Goal: Task Accomplishment & Management: Manage account settings

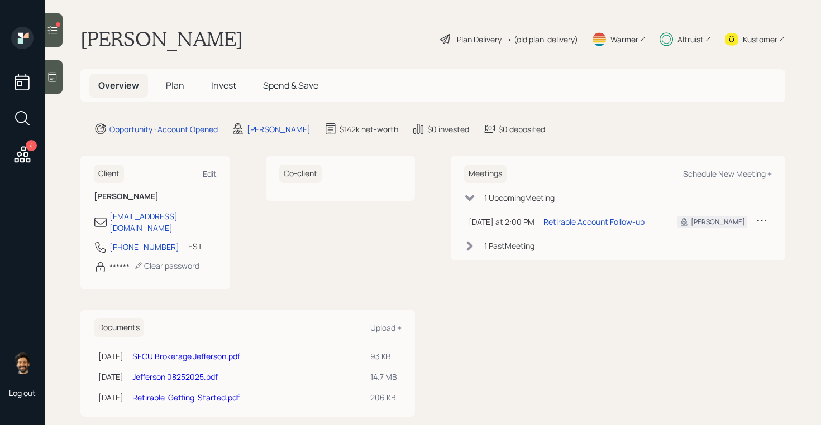
click at [205, 82] on h5 "Invest" at bounding box center [223, 86] width 43 height 24
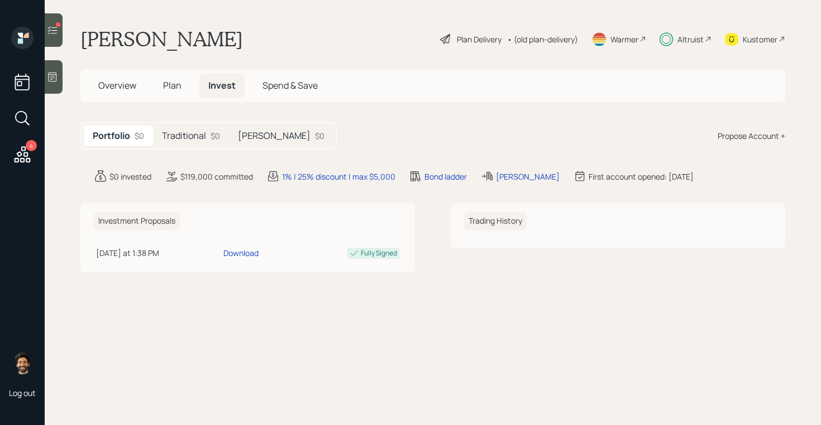
click at [191, 135] on h5 "Traditional" at bounding box center [184, 136] width 44 height 11
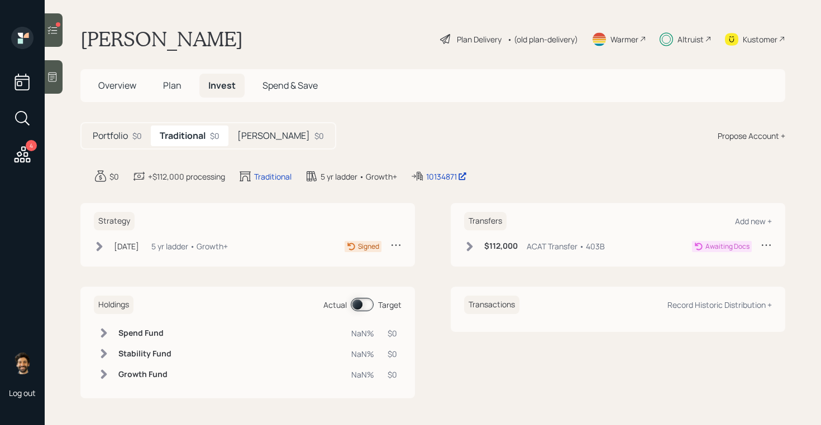
click at [187, 248] on div "5 yr ladder • Growth+" at bounding box center [189, 247] width 76 height 12
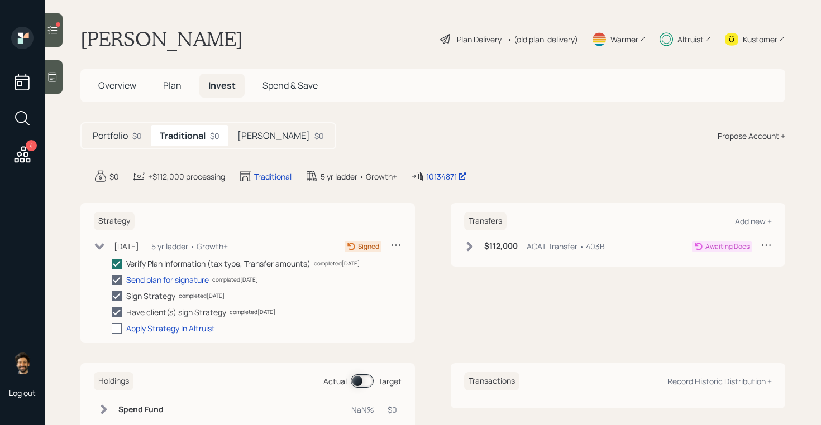
click at [117, 324] on div at bounding box center [117, 329] width 10 height 10
click at [112, 328] on input "checkbox" at bounding box center [111, 328] width 1 height 1
checkbox input "true"
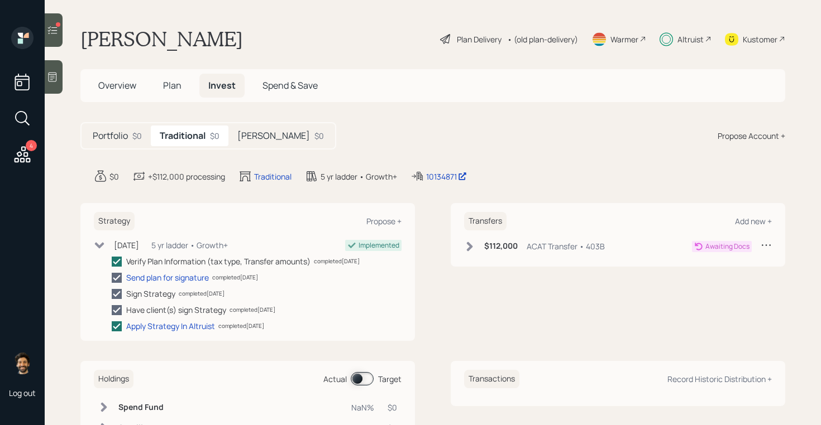
click at [248, 144] on div "[PERSON_NAME] $0" at bounding box center [280, 136] width 104 height 21
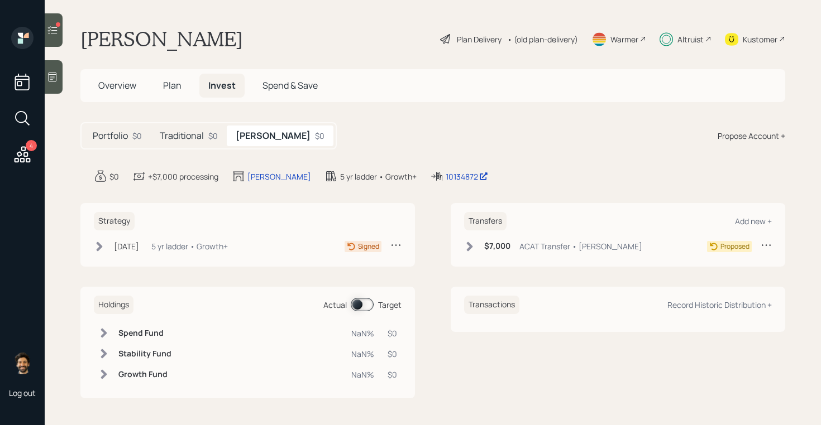
click at [166, 250] on div "[DATE] [DATE] 1:08 PM EDT 5 yr ladder • Growth+" at bounding box center [161, 247] width 134 height 14
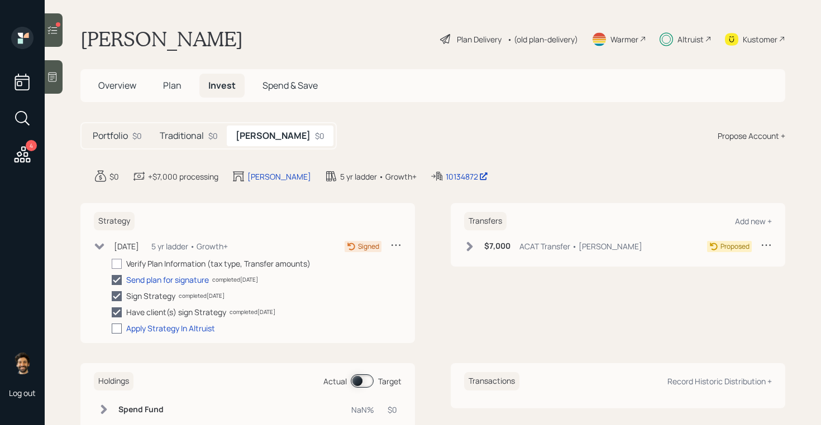
click at [116, 328] on div at bounding box center [117, 329] width 10 height 10
click at [112, 328] on input "checkbox" at bounding box center [111, 328] width 1 height 1
checkbox input "true"
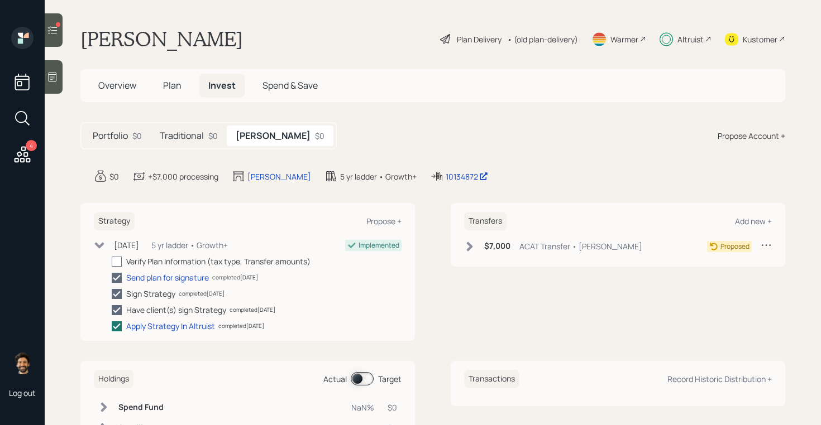
click at [117, 261] on div at bounding box center [117, 262] width 10 height 10
click at [112, 261] on input "checkbox" at bounding box center [111, 261] width 1 height 1
checkbox input "true"
click at [471, 247] on icon at bounding box center [470, 246] width 6 height 9
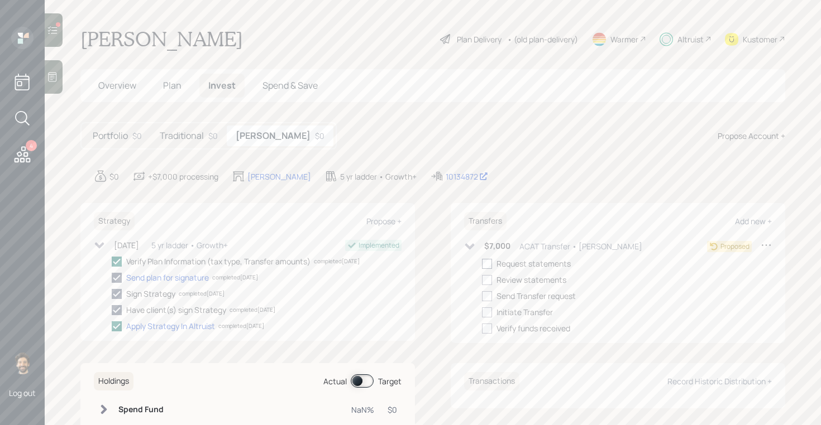
click at [490, 264] on div at bounding box center [487, 264] width 10 height 10
click at [482, 264] on input "checkbox" at bounding box center [481, 264] width 1 height 1
checkbox input "true"
click at [490, 276] on div at bounding box center [487, 280] width 10 height 10
click at [482, 280] on input "checkbox" at bounding box center [481, 280] width 1 height 1
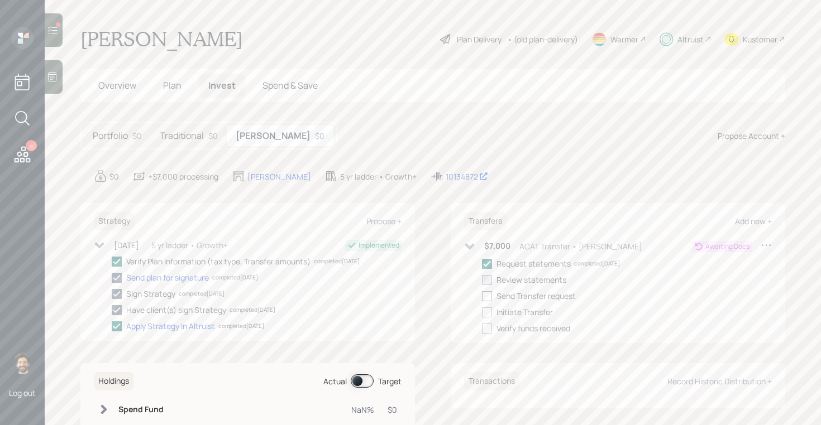
checkbox input "true"
click at [489, 294] on div at bounding box center [487, 296] width 10 height 10
click at [482, 296] on input "checkbox" at bounding box center [481, 296] width 1 height 1
checkbox input "true"
click at [489, 310] on div at bounding box center [487, 313] width 10 height 10
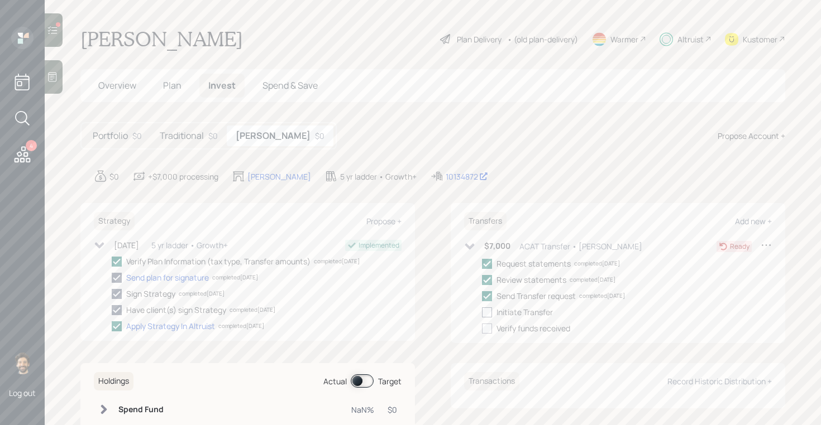
click at [482, 312] on input "checkbox" at bounding box center [481, 312] width 1 height 1
checkbox input "true"
click at [488, 325] on div at bounding box center [487, 329] width 10 height 10
click at [482, 328] on input "checkbox" at bounding box center [481, 328] width 1 height 1
click at [487, 326] on icon at bounding box center [487, 329] width 10 height 10
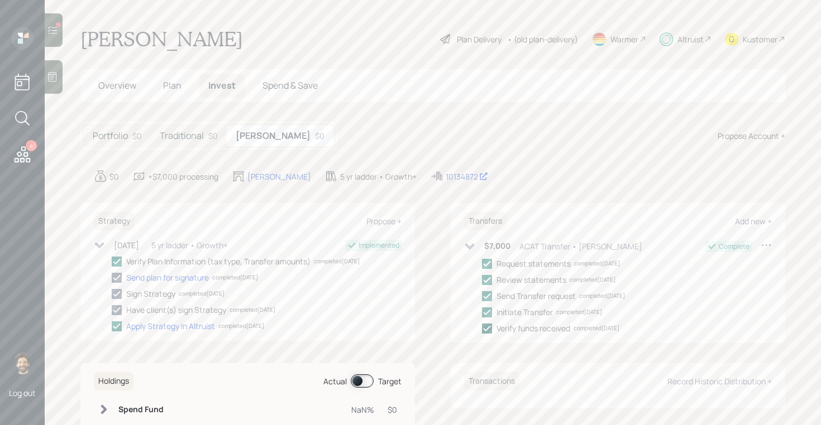
click at [482, 328] on input "checkbox" at bounding box center [481, 328] width 1 height 1
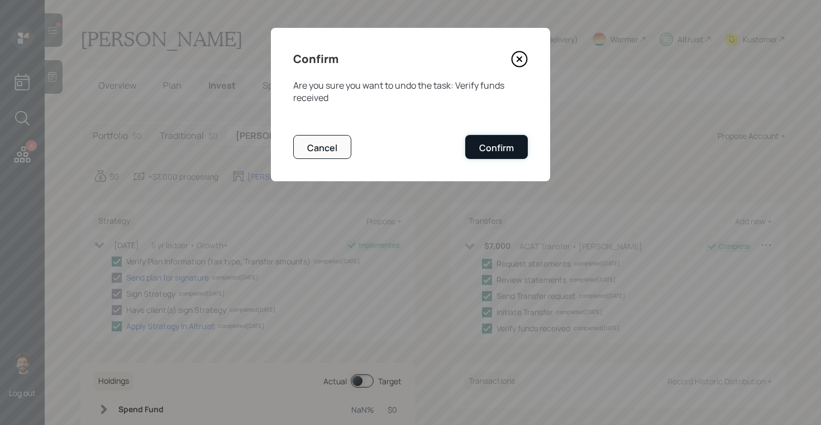
click at [486, 153] on div "Confirm" at bounding box center [496, 148] width 35 height 12
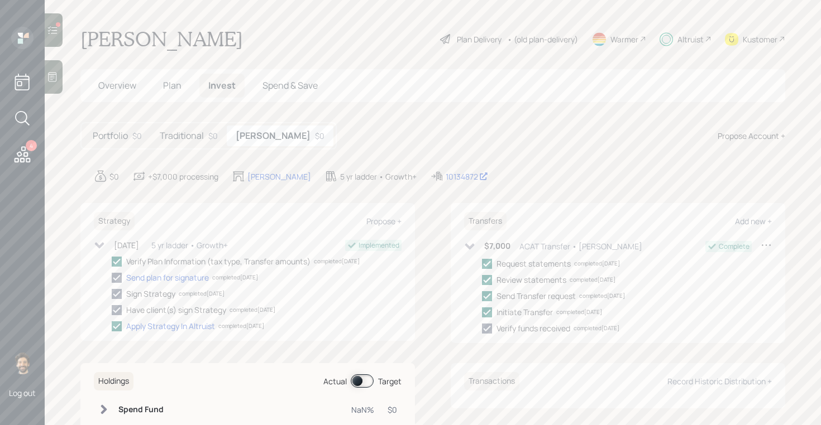
checkbox input "false"
click at [182, 137] on h5 "Traditional" at bounding box center [182, 136] width 44 height 11
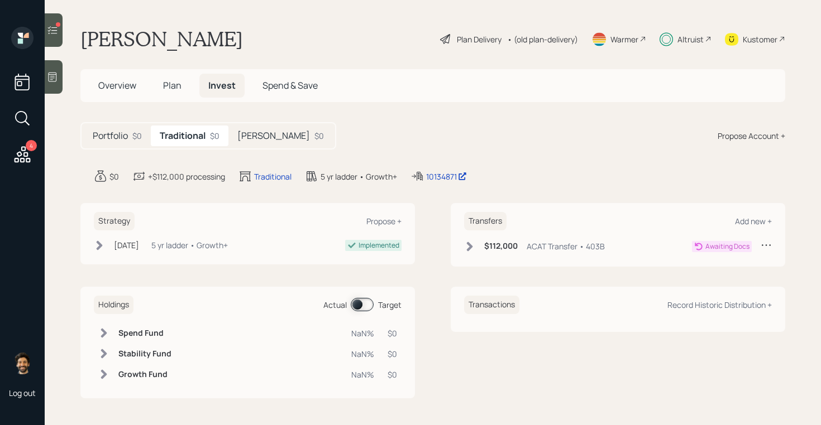
click at [473, 247] on icon at bounding box center [469, 246] width 11 height 11
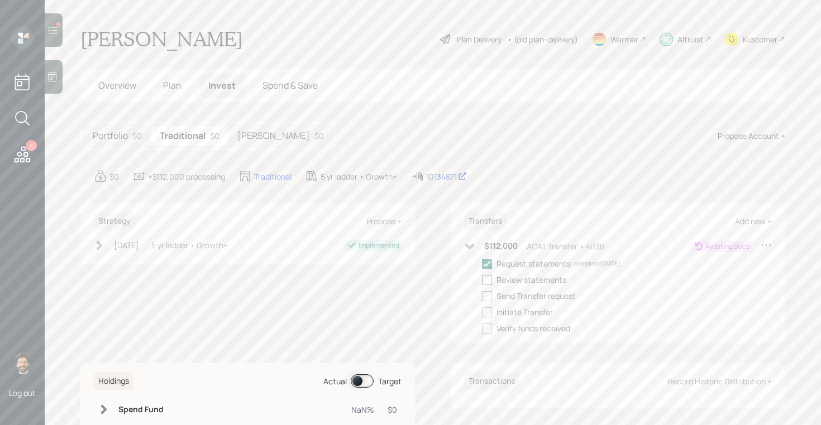
click at [489, 284] on div at bounding box center [487, 280] width 10 height 10
click at [482, 280] on input "checkbox" at bounding box center [481, 280] width 1 height 1
checkbox input "true"
click at [489, 297] on div at bounding box center [487, 296] width 10 height 10
click at [482, 296] on input "checkbox" at bounding box center [481, 296] width 1 height 1
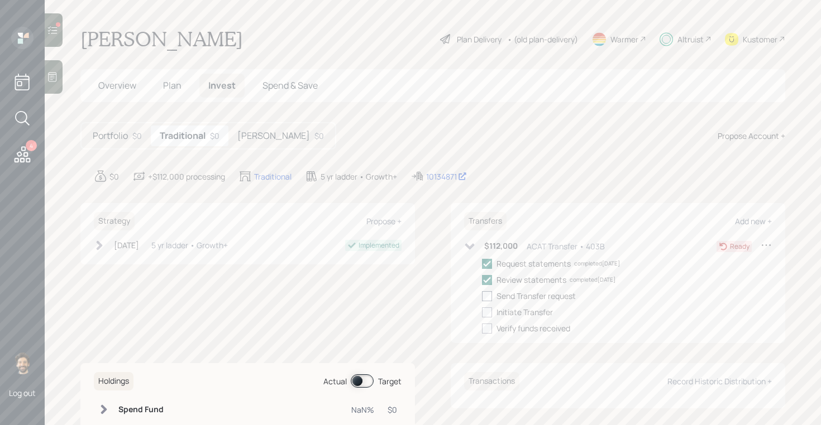
checkbox input "true"
click at [489, 315] on div at bounding box center [487, 313] width 10 height 10
click at [482, 313] on input "checkbox" at bounding box center [481, 312] width 1 height 1
checkbox input "true"
click at [251, 139] on h5 "[PERSON_NAME]" at bounding box center [273, 136] width 73 height 11
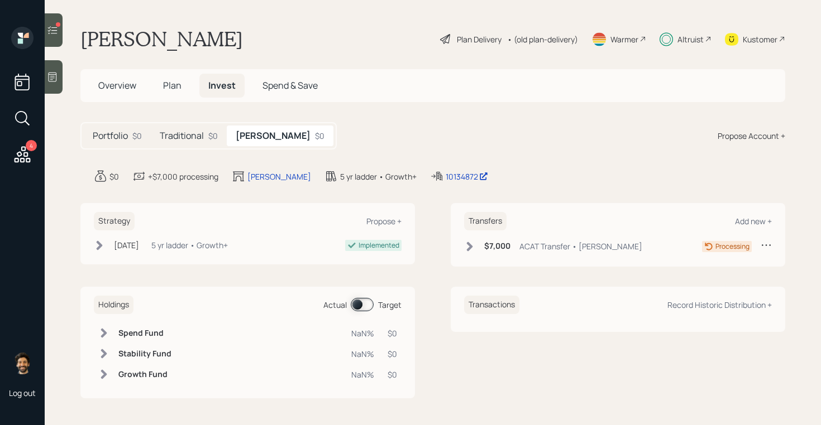
click at [202, 145] on div "Traditional $0" at bounding box center [189, 136] width 76 height 21
click at [60, 28] on div at bounding box center [54, 29] width 18 height 33
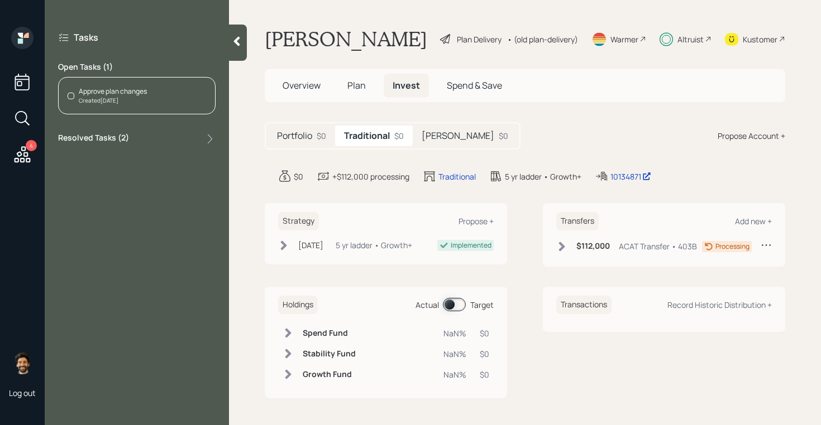
click at [157, 103] on div "Approve plan changes Created [DATE]" at bounding box center [136, 95] width 157 height 37
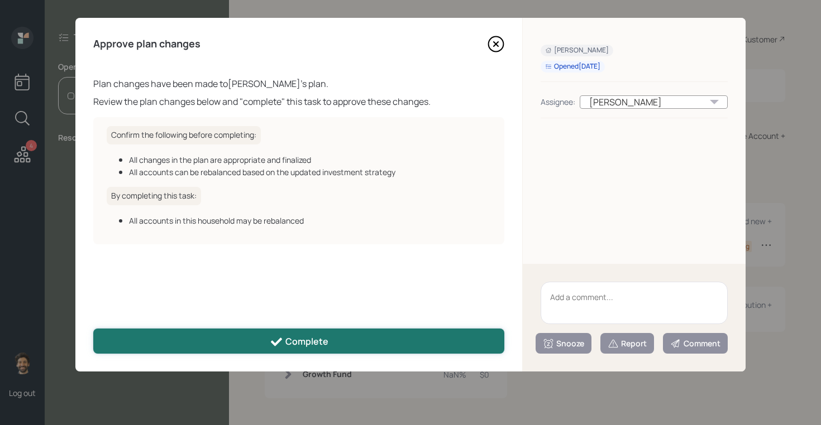
click at [320, 341] on div "Complete" at bounding box center [299, 342] width 59 height 13
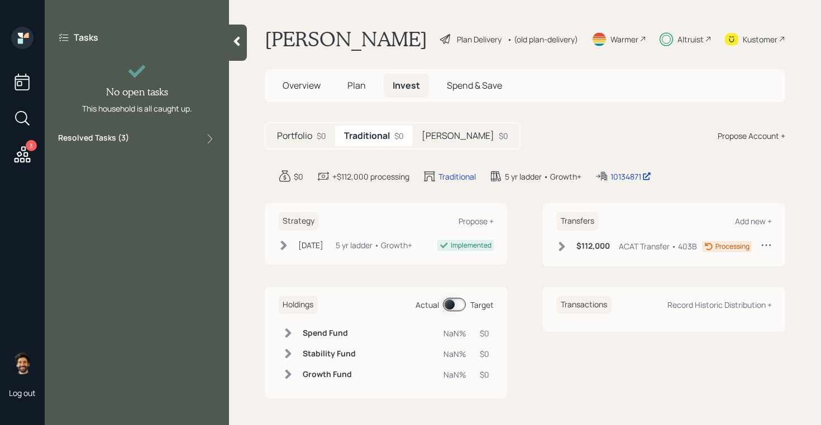
click at [236, 44] on icon at bounding box center [236, 41] width 11 height 11
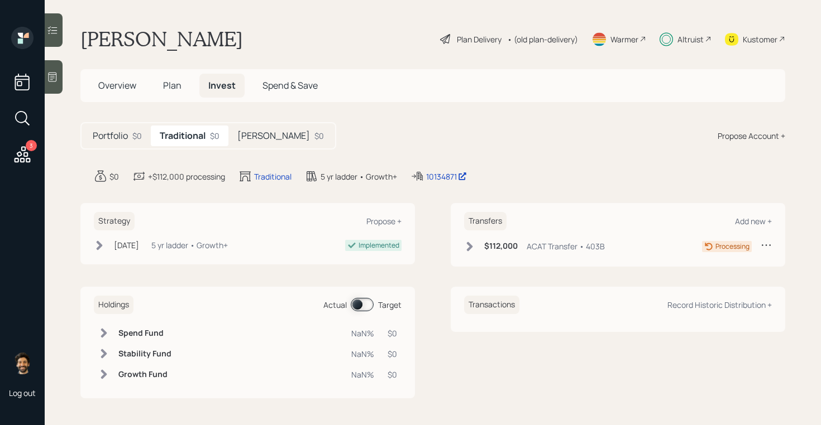
click at [246, 135] on h5 "[PERSON_NAME]" at bounding box center [273, 136] width 73 height 11
click at [192, 135] on h5 "Traditional" at bounding box center [182, 136] width 44 height 11
click at [267, 128] on div "[PERSON_NAME] $0" at bounding box center [280, 136] width 104 height 21
click at [205, 138] on div "Traditional $0" at bounding box center [189, 136] width 76 height 21
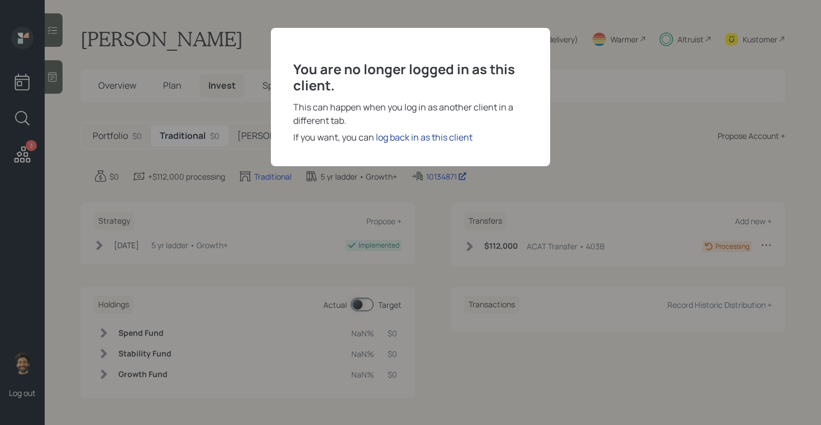
click at [403, 136] on div "log back in as this client" at bounding box center [424, 137] width 97 height 13
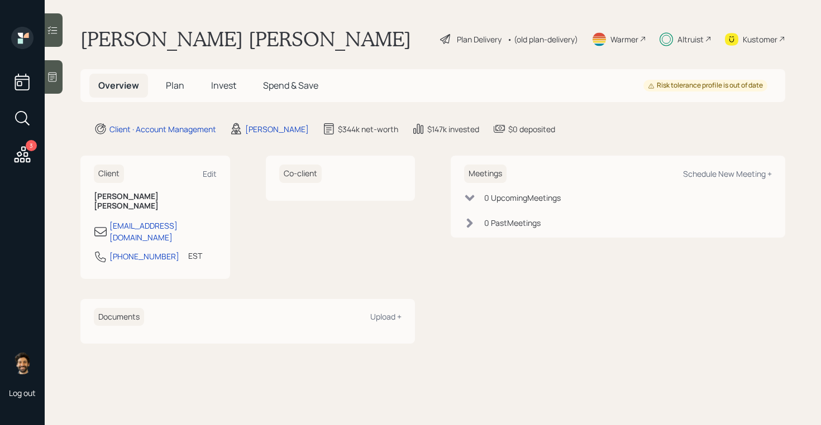
click at [223, 78] on h5 "Invest" at bounding box center [223, 86] width 43 height 24
